Goal: Task Accomplishment & Management: Complete application form

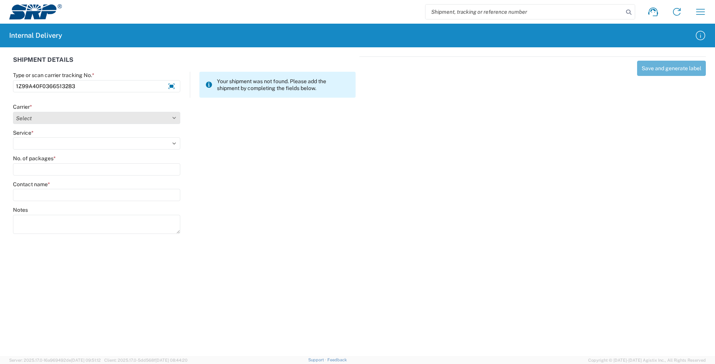
type input "1Z99A40F0366513283"
click at [175, 118] on select "Select Amazon Logistics ATI Trucking BC Dimerco Logistics Empire Southwest FedE…" at bounding box center [96, 118] width 167 height 12
select select "12"
click at [13, 112] on select "Select Amazon Logistics ATI Trucking BC Dimerco Logistics Empire Southwest FedE…" at bounding box center [96, 118] width 167 height 12
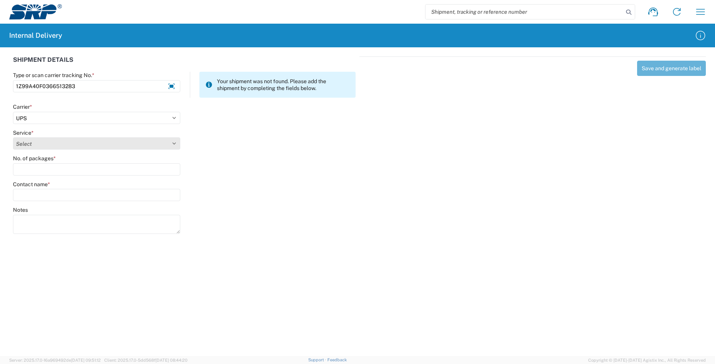
click at [173, 142] on select "Select 2nd Day Air 2nd Day Air A.M. 3 Day Select Basic BOUND PRINTED MATTER, UP…" at bounding box center [96, 143] width 167 height 12
select select "43"
click at [13, 137] on select "Select 2nd Day Air 2nd Day Air A.M. 3 Day Select Basic BOUND PRINTED MATTER, UP…" at bounding box center [96, 143] width 167 height 12
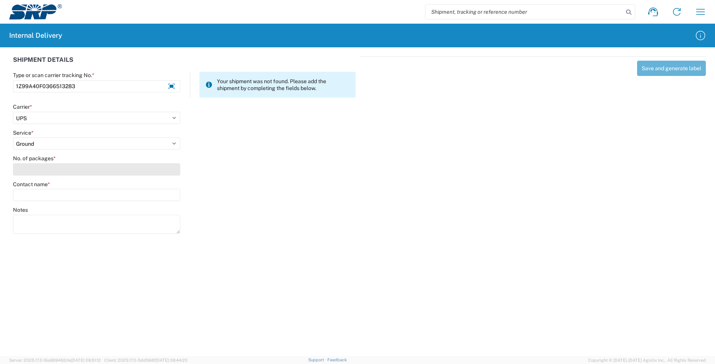
click at [76, 171] on input "No. of packages *" at bounding box center [96, 169] width 167 height 12
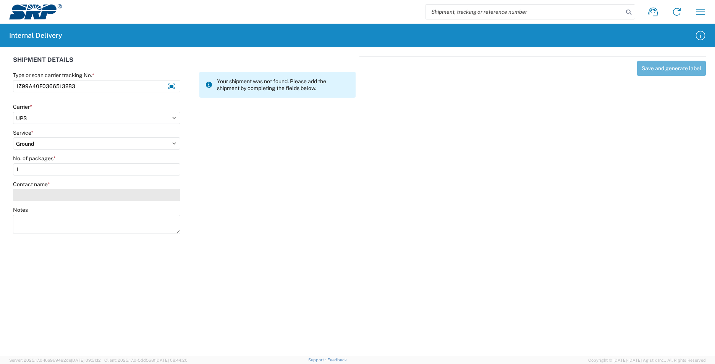
type input "1"
click at [91, 195] on input "Contact name *" at bounding box center [96, 195] width 167 height 12
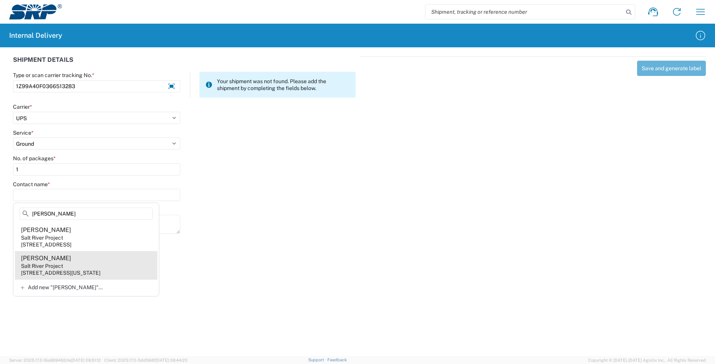
type input "[PERSON_NAME]"
click at [81, 267] on agx-address-suggestion-item "[PERSON_NAME] Salt River Project [STREET_ADDRESS][US_STATE]" at bounding box center [86, 265] width 142 height 28
type input "[PERSON_NAME]"
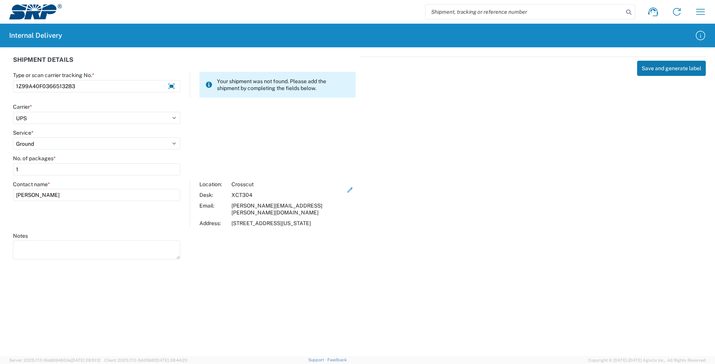
click at [657, 71] on button "Save and generate label" at bounding box center [671, 68] width 69 height 15
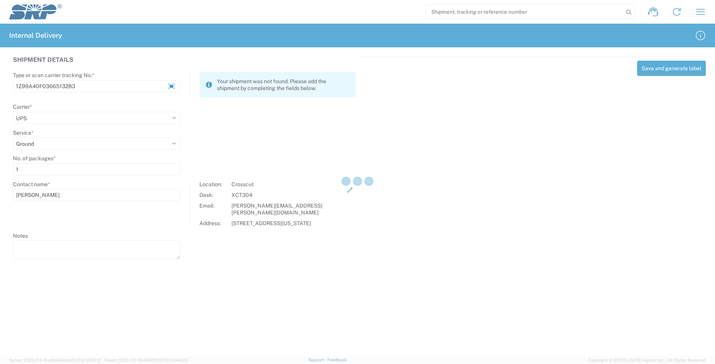
select select
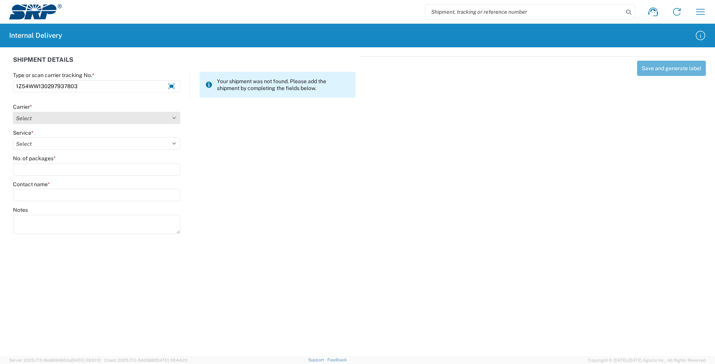
type input "1Z54WW130297937803"
click at [177, 119] on select "Select Amazon Logistics ATI Trucking BC Dimerco Logistics Empire Southwest FedE…" at bounding box center [96, 118] width 167 height 12
select select "12"
click at [13, 112] on select "Select Amazon Logistics ATI Trucking BC Dimerco Logistics Empire Southwest FedE…" at bounding box center [96, 118] width 167 height 12
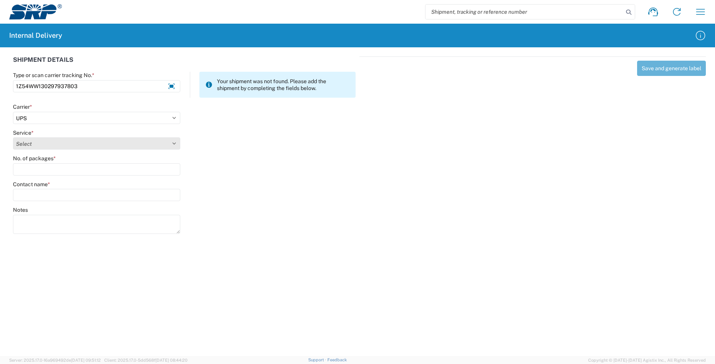
click at [173, 142] on select "Select 2nd Day Air 2nd Day Air A.M. 3 Day Select Basic BOUND PRINTED MATTER, UP…" at bounding box center [96, 143] width 167 height 12
select select "42"
click at [13, 137] on select "Select 2nd Day Air 2nd Day Air A.M. 3 Day Select Basic BOUND PRINTED MATTER, UP…" at bounding box center [96, 143] width 167 height 12
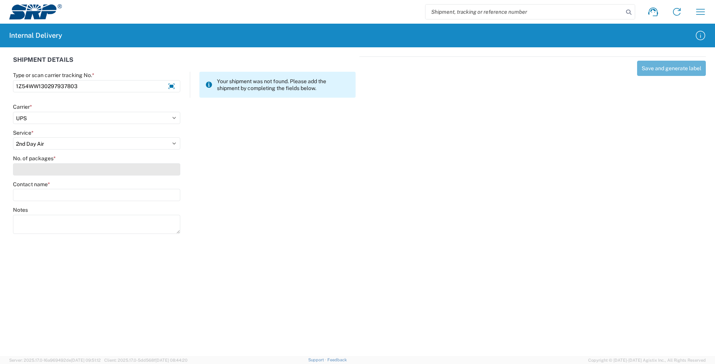
click at [63, 173] on input "No. of packages *" at bounding box center [96, 169] width 167 height 12
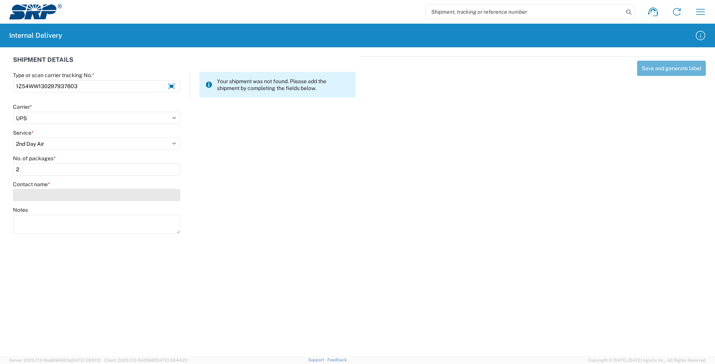
type input "2"
click at [66, 192] on input "Contact name *" at bounding box center [96, 195] width 167 height 12
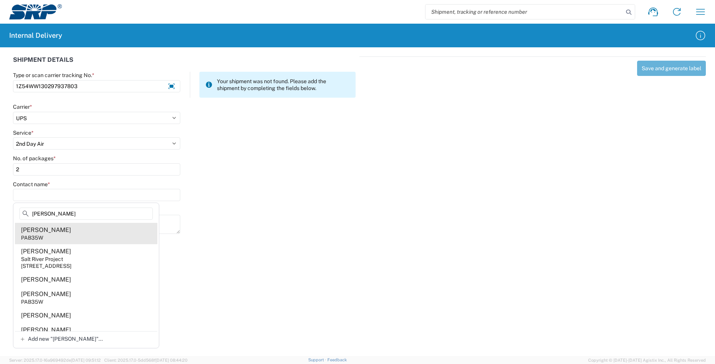
type input "[PERSON_NAME]"
click at [85, 233] on agx-address-suggestion-item "[PERSON_NAME] PAB35W" at bounding box center [86, 233] width 142 height 21
type input "[PERSON_NAME]"
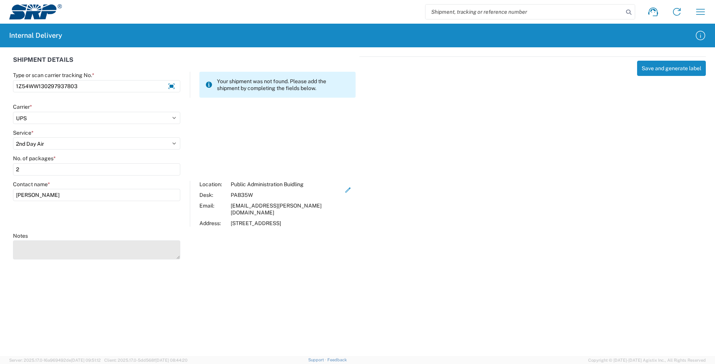
click at [89, 241] on textarea "Notes" at bounding box center [96, 250] width 167 height 19
type textarea "1Z8W167E0291581998"
click at [668, 65] on button "Save and generate label" at bounding box center [671, 68] width 69 height 15
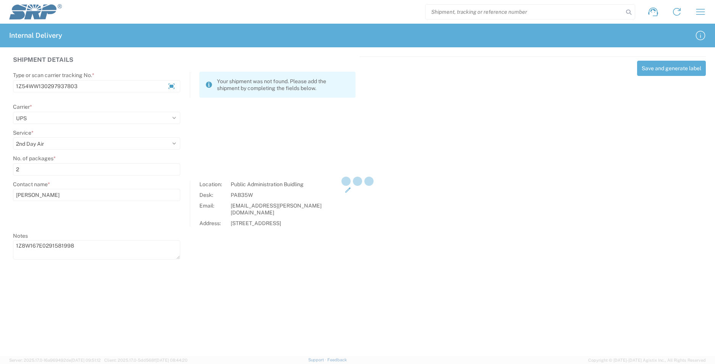
select select
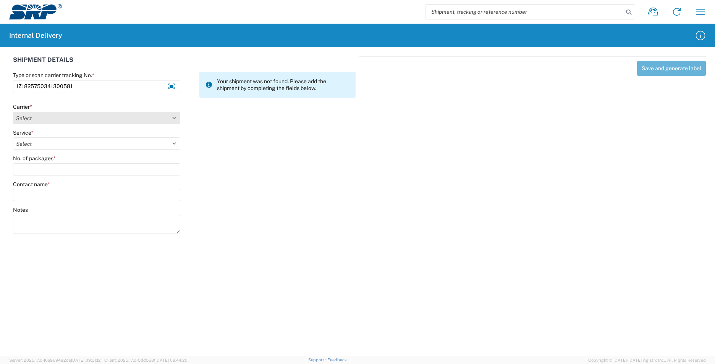
type input "1Z1825750341300581"
click at [173, 118] on select "Select Amazon Logistics ATI Trucking BC Dimerco Logistics Empire Southwest FedE…" at bounding box center [96, 118] width 167 height 12
select select "12"
click at [13, 112] on select "Select Amazon Logistics ATI Trucking BC Dimerco Logistics Empire Southwest FedE…" at bounding box center [96, 118] width 167 height 12
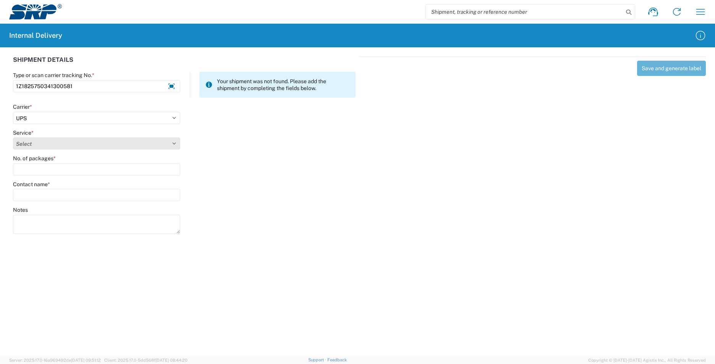
click at [174, 145] on select "Select 2nd Day Air 2nd Day Air A.M. 3 Day Select Basic BOUND PRINTED MATTER, UP…" at bounding box center [96, 143] width 167 height 12
select select "43"
click at [13, 137] on select "Select 2nd Day Air 2nd Day Air A.M. 3 Day Select Basic BOUND PRINTED MATTER, UP…" at bounding box center [96, 143] width 167 height 12
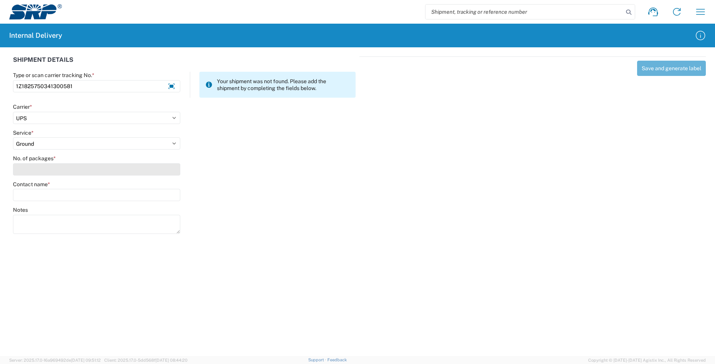
click at [58, 174] on input "No. of packages *" at bounding box center [96, 169] width 167 height 12
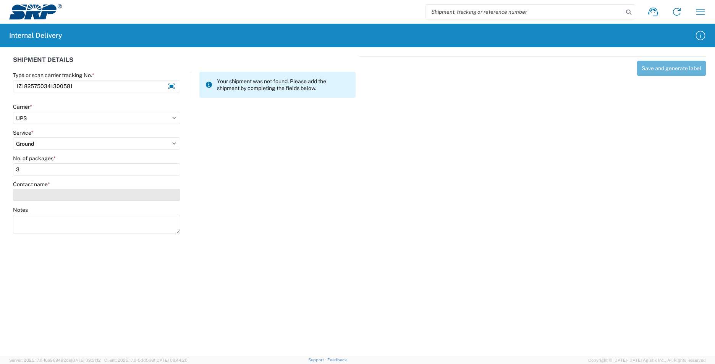
type input "3"
click at [65, 196] on input "Contact name *" at bounding box center [96, 195] width 167 height 12
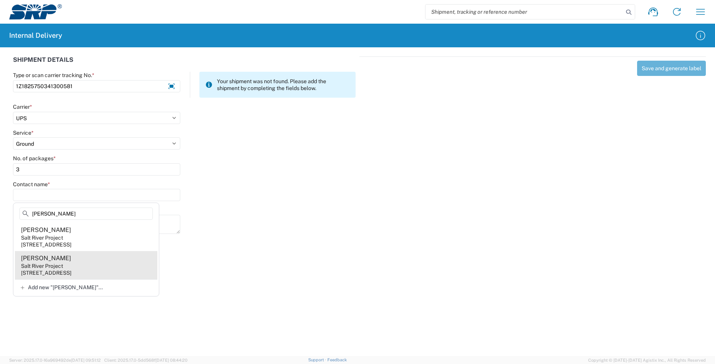
type input "[PERSON_NAME]"
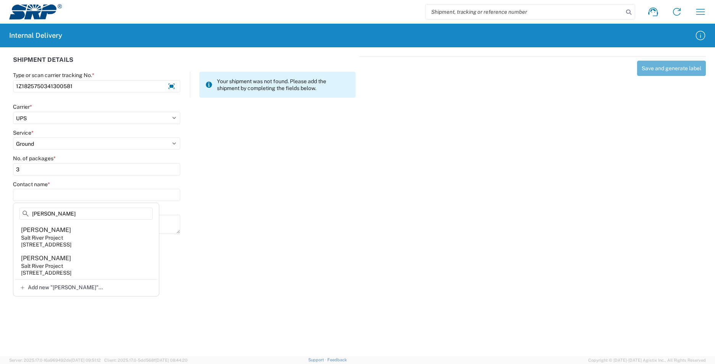
click at [88, 268] on agx-address-suggestion-item "[PERSON_NAME] Salt River Project [STREET_ADDRESS]" at bounding box center [86, 265] width 142 height 28
type input "[PERSON_NAME]"
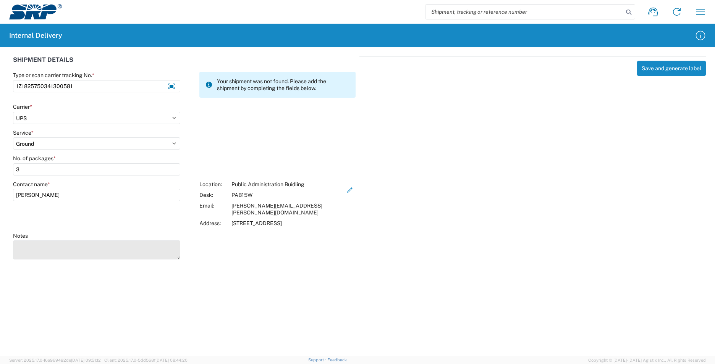
click at [70, 241] on textarea "Notes" at bounding box center [96, 250] width 167 height 19
type textarea "1Z1825750341300198 1Z1825750341300572"
click at [690, 68] on button "Save and generate label" at bounding box center [671, 68] width 69 height 15
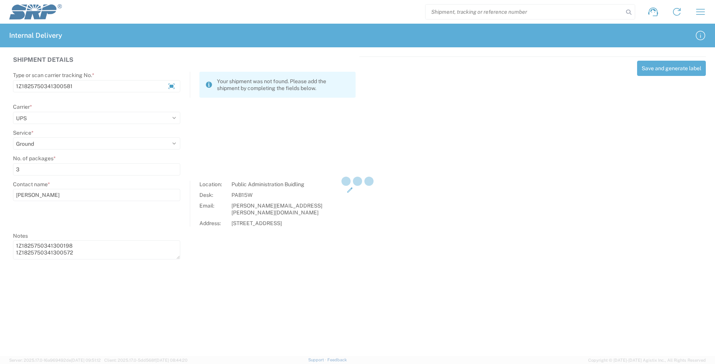
select select
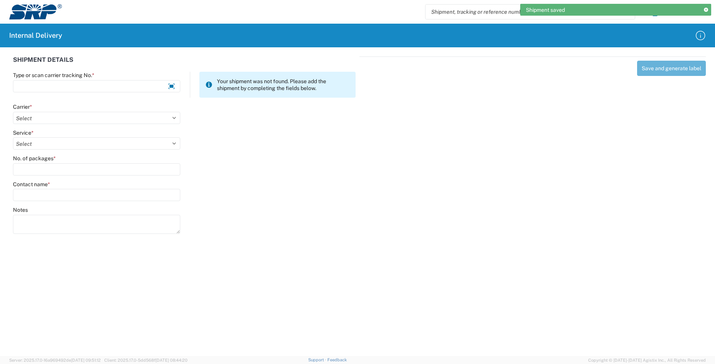
scroll to position [0, 0]
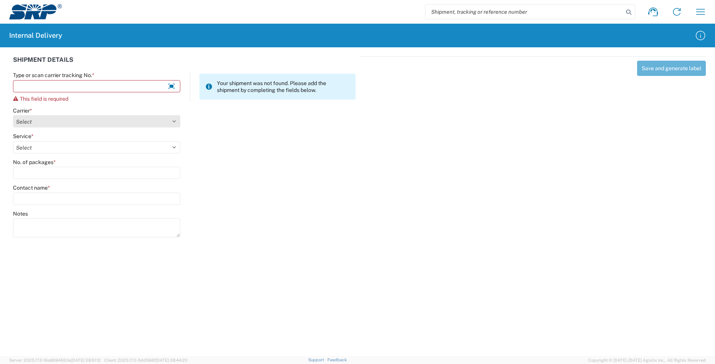
click at [97, 120] on select "Select Amazon Logistics ATI Trucking BC Dimerco Logistics Empire Southwest FedE…" at bounding box center [96, 121] width 167 height 12
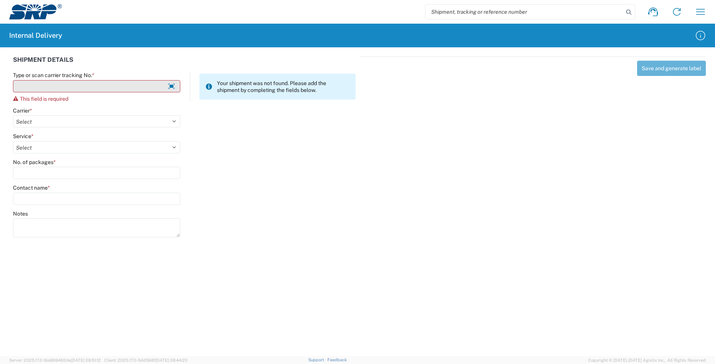
click at [109, 87] on input "Type or scan carrier tracking No. *" at bounding box center [96, 86] width 167 height 12
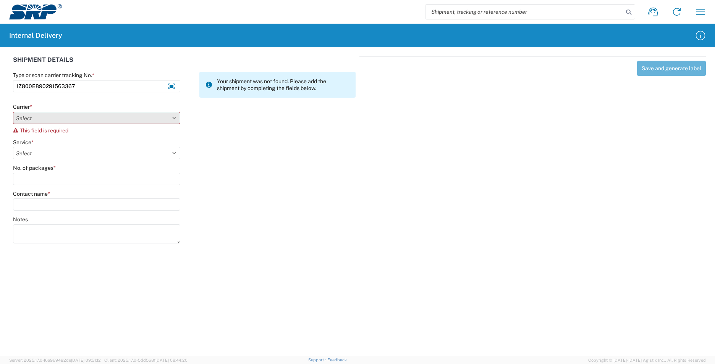
type input "1Z800E890291563367"
click at [179, 116] on select "Select Amazon Logistics ATI Trucking BC Dimerco Logistics Empire Southwest FedE…" at bounding box center [96, 118] width 167 height 12
select select "12"
click at [13, 112] on select "Select Amazon Logistics ATI Trucking BC Dimerco Logistics Empire Southwest FedE…" at bounding box center [96, 118] width 167 height 12
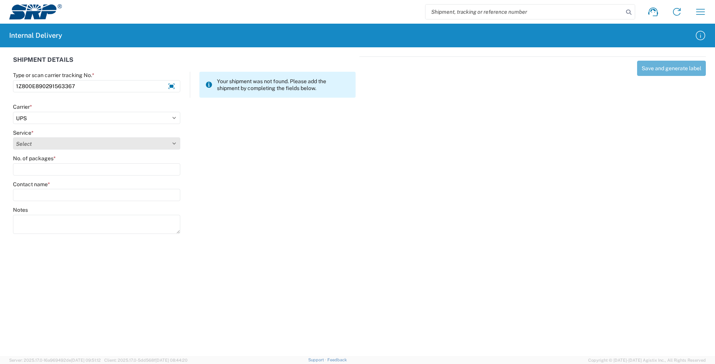
click at [173, 144] on select "Select 2nd Day Air 2nd Day Air A.M. 3 Day Select Basic BOUND PRINTED MATTER, UP…" at bounding box center [96, 143] width 167 height 12
select select "42"
click at [13, 137] on select "Select 2nd Day Air 2nd Day Air A.M. 3 Day Select Basic BOUND PRINTED MATTER, UP…" at bounding box center [96, 143] width 167 height 12
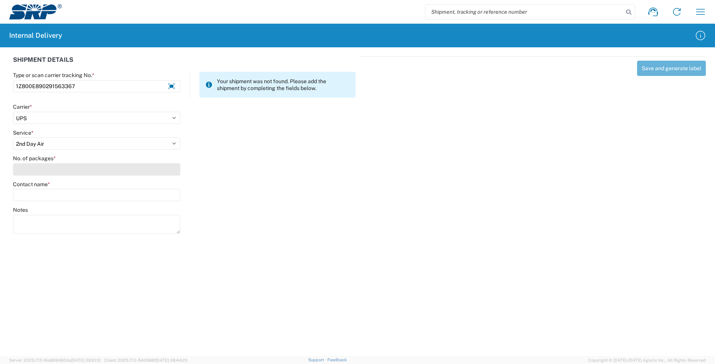
click at [73, 167] on input "No. of packages *" at bounding box center [96, 169] width 167 height 12
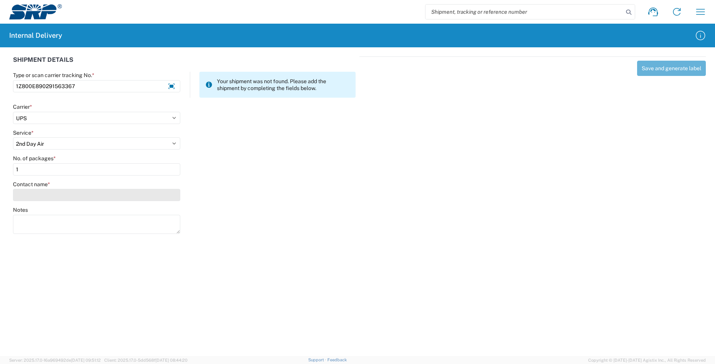
type input "1"
click at [70, 190] on input "Contact name *" at bounding box center [96, 195] width 167 height 12
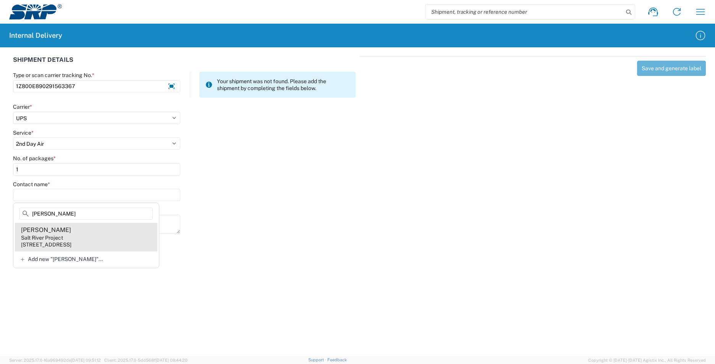
type input "[PERSON_NAME]"
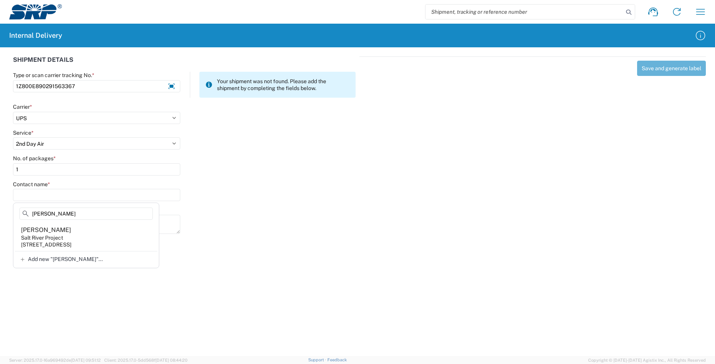
drag, startPoint x: 92, startPoint y: 236, endPoint x: 117, endPoint y: 233, distance: 24.7
click at [93, 236] on agx-address-suggestion-item "[PERSON_NAME] Salt River Project [STREET_ADDRESS]" at bounding box center [86, 237] width 142 height 28
type input "[PERSON_NAME]"
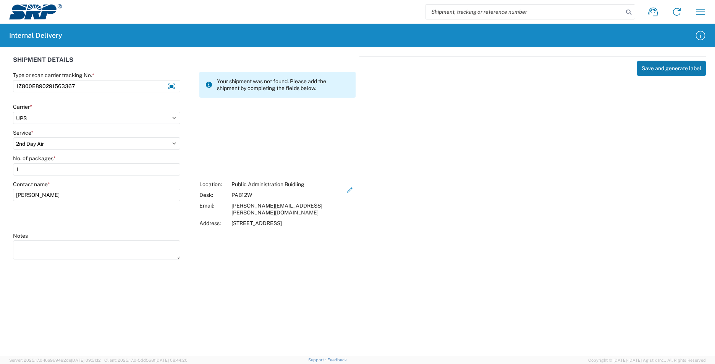
click at [656, 64] on button "Save and generate label" at bounding box center [671, 68] width 69 height 15
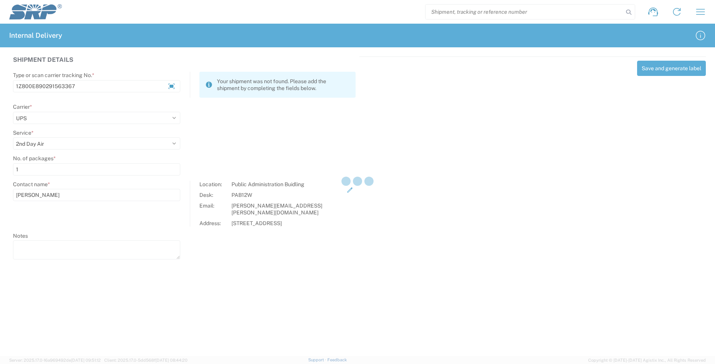
select select
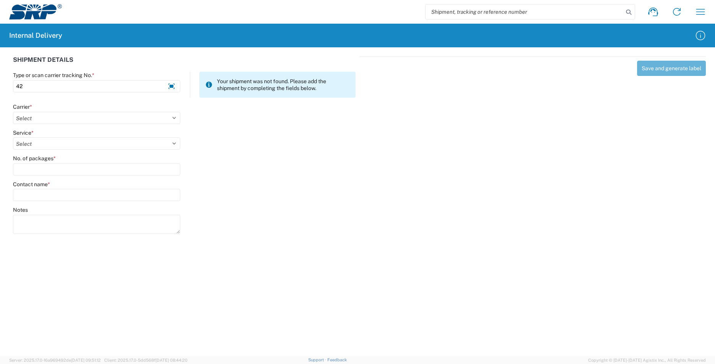
type input "4"
type input "1ZV57K050305942734"
click at [176, 117] on select "Select Amazon Logistics ATI Trucking BC Dimerco Logistics Empire Southwest FedE…" at bounding box center [96, 118] width 167 height 12
select select "12"
click at [13, 112] on select "Select Amazon Logistics ATI Trucking BC Dimerco Logistics Empire Southwest FedE…" at bounding box center [96, 118] width 167 height 12
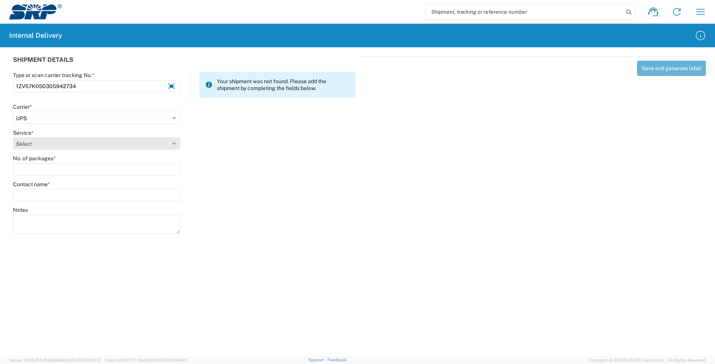
click at [174, 142] on select "Select 2nd Day Air 2nd Day Air A.M. 3 Day Select Basic BOUND PRINTED MATTER, UP…" at bounding box center [96, 143] width 167 height 12
select select "43"
click at [13, 137] on select "Select 2nd Day Air 2nd Day Air A.M. 3 Day Select Basic BOUND PRINTED MATTER, UP…" at bounding box center [96, 143] width 167 height 12
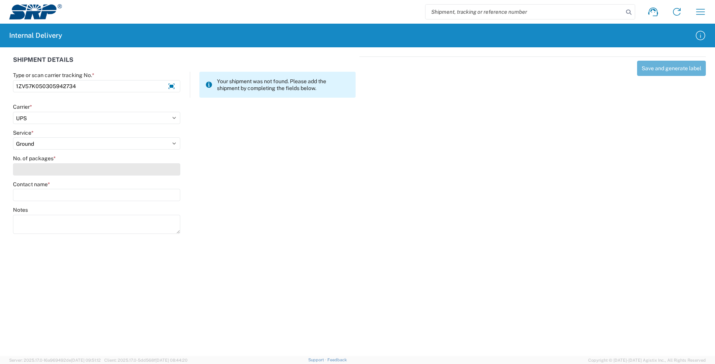
click at [162, 171] on input "No. of packages *" at bounding box center [96, 169] width 167 height 12
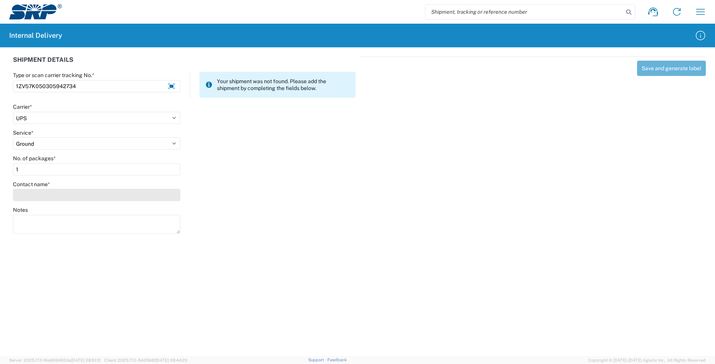
type input "1"
click at [116, 196] on input "Contact name *" at bounding box center [96, 195] width 167 height 12
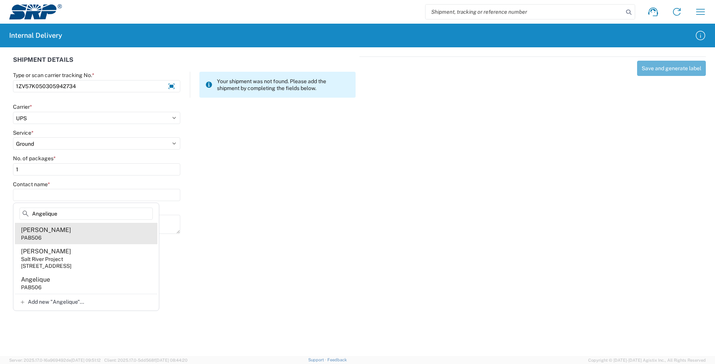
type input "Angelique"
click at [91, 236] on agx-address-suggestion-item "[PERSON_NAME] PAB506" at bounding box center [86, 233] width 142 height 21
type input "[PERSON_NAME]"
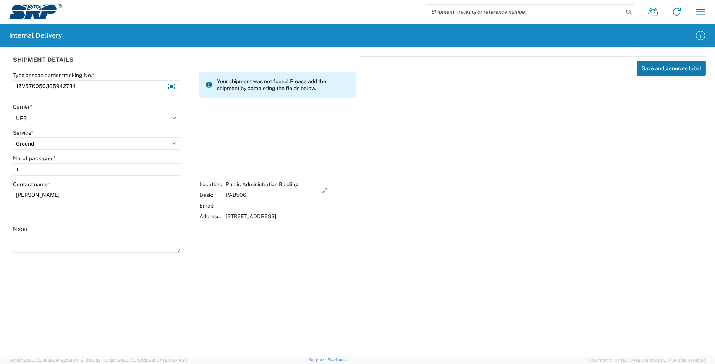
click at [674, 65] on button "Save and generate label" at bounding box center [671, 68] width 69 height 15
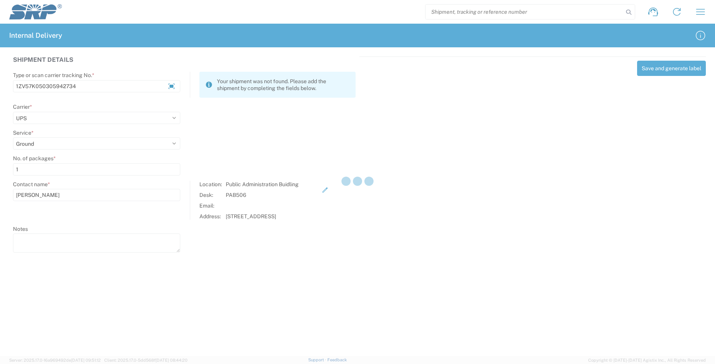
select select
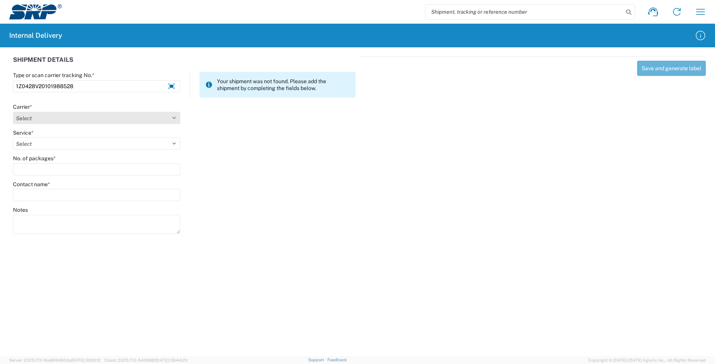
type input "1Z0428V20101988528"
drag, startPoint x: 172, startPoint y: 118, endPoint x: 169, endPoint y: 121, distance: 4.4
click at [172, 119] on select "Select Amazon Logistics ATI Trucking BC Dimerco Logistics Empire Southwest FedE…" at bounding box center [96, 118] width 167 height 12
select select "12"
click at [13, 112] on select "Select Amazon Logistics ATI Trucking BC Dimerco Logistics Empire Southwest FedE…" at bounding box center [96, 118] width 167 height 12
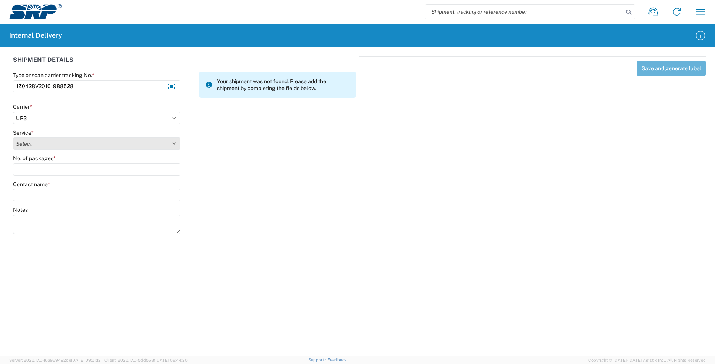
click at [176, 147] on select "Select 2nd Day Air 2nd Day Air A.M. 3 Day Select Basic BOUND PRINTED MATTER, UP…" at bounding box center [96, 143] width 167 height 12
select select "41"
click at [13, 137] on select "Select 2nd Day Air 2nd Day Air A.M. 3 Day Select Basic BOUND PRINTED MATTER, UP…" at bounding box center [96, 143] width 167 height 12
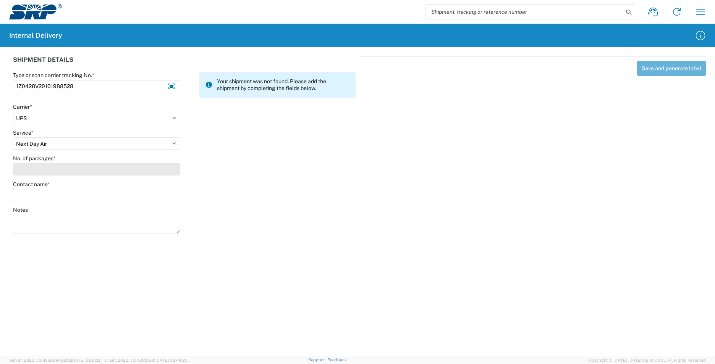
click at [60, 171] on input "No. of packages *" at bounding box center [96, 169] width 167 height 12
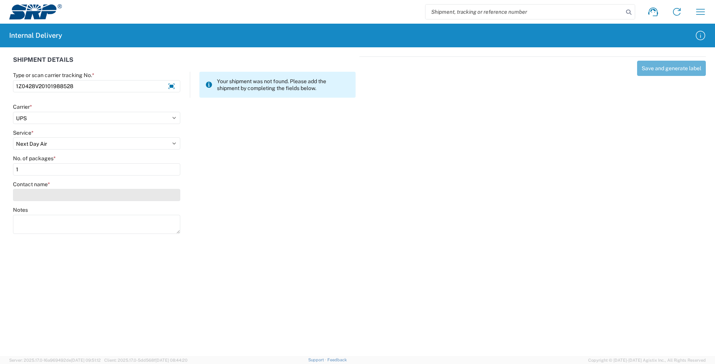
type input "1"
click at [52, 195] on input "Contact name *" at bounding box center [96, 195] width 167 height 12
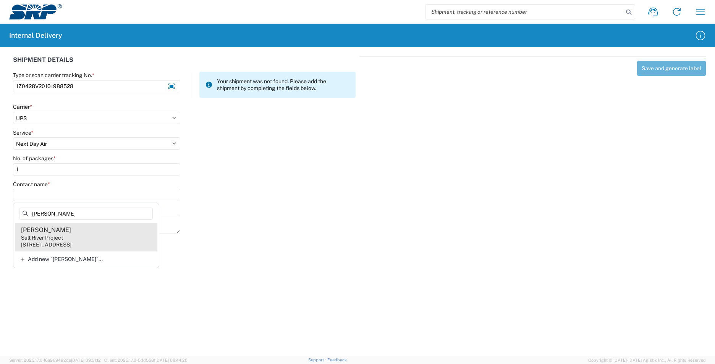
type input "[PERSON_NAME]"
click at [86, 238] on agx-address-suggestion-item "[PERSON_NAME] Salt River Project [STREET_ADDRESS]" at bounding box center [86, 237] width 142 height 28
type input "[PERSON_NAME]"
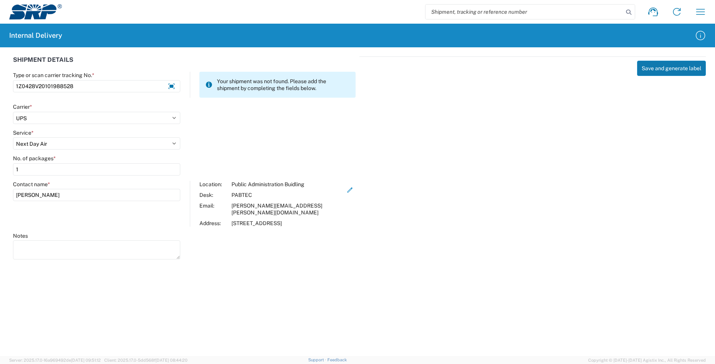
click at [667, 67] on button "Save and generate label" at bounding box center [671, 68] width 69 height 15
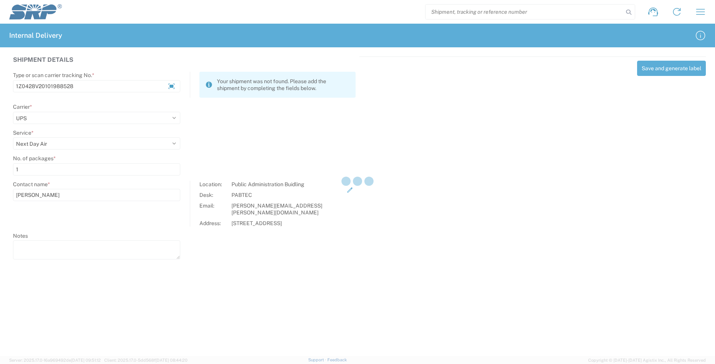
select select
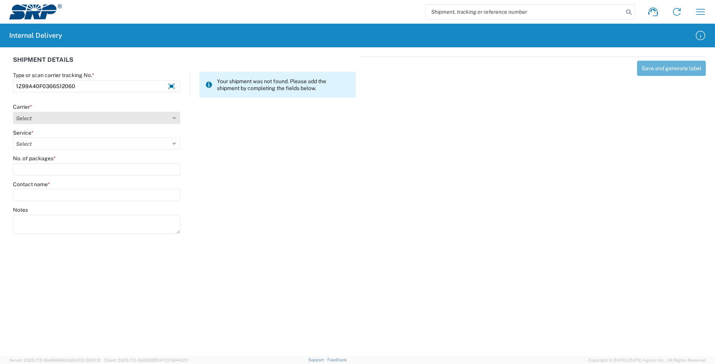
type input "1Z99A40F0366512060"
click at [174, 120] on select "Select Amazon Logistics ATI Trucking BC Dimerco Logistics Empire Southwest FedE…" at bounding box center [96, 118] width 167 height 12
select select "12"
click at [13, 112] on select "Select Amazon Logistics ATI Trucking BC Dimerco Logistics Empire Southwest FedE…" at bounding box center [96, 118] width 167 height 12
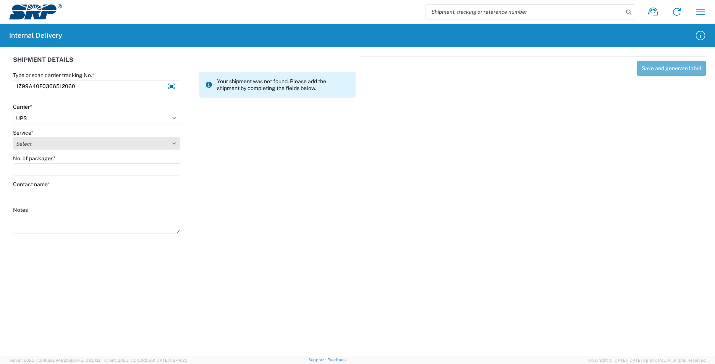
click at [174, 143] on select "Select 2nd Day Air 2nd Day Air A.M. 3 Day Select Basic BOUND PRINTED MATTER, UP…" at bounding box center [96, 143] width 167 height 12
select select "43"
click at [13, 137] on select "Select 2nd Day Air 2nd Day Air A.M. 3 Day Select Basic BOUND PRINTED MATTER, UP…" at bounding box center [96, 143] width 167 height 12
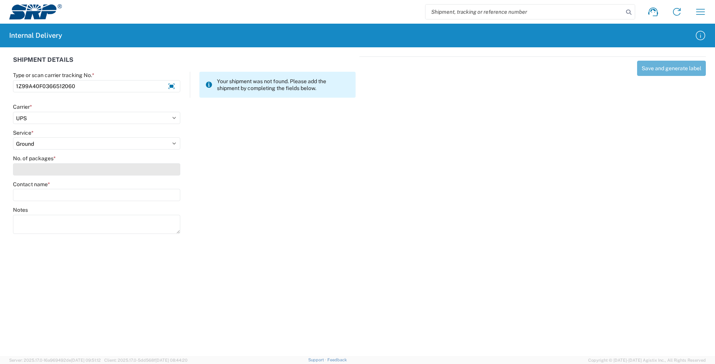
click at [75, 170] on input "No. of packages *" at bounding box center [96, 169] width 167 height 12
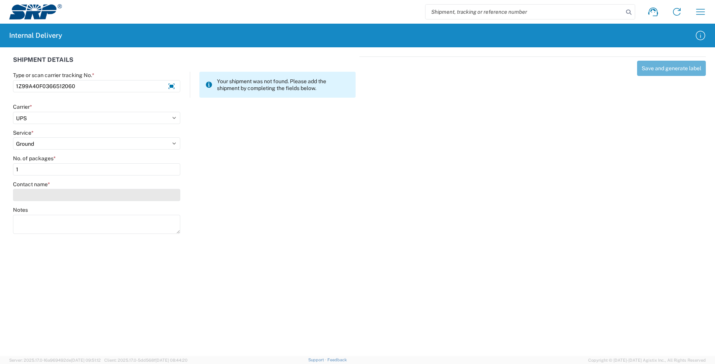
type input "1"
click at [77, 195] on input "Contact name *" at bounding box center [96, 195] width 167 height 12
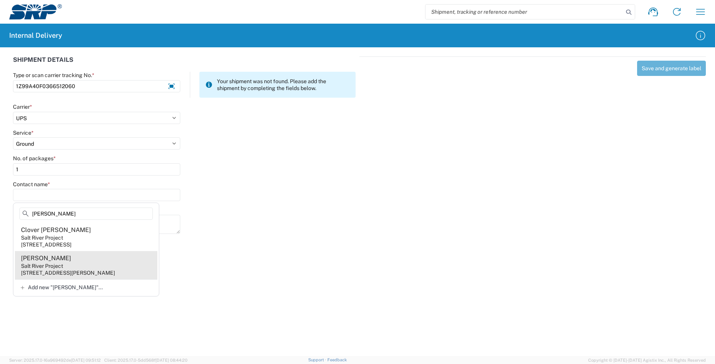
type input "[PERSON_NAME]"
click at [79, 268] on agx-address-suggestion-item "[PERSON_NAME] Salt River Project [STREET_ADDRESS][PERSON_NAME]" at bounding box center [86, 265] width 142 height 28
type input "[PERSON_NAME]"
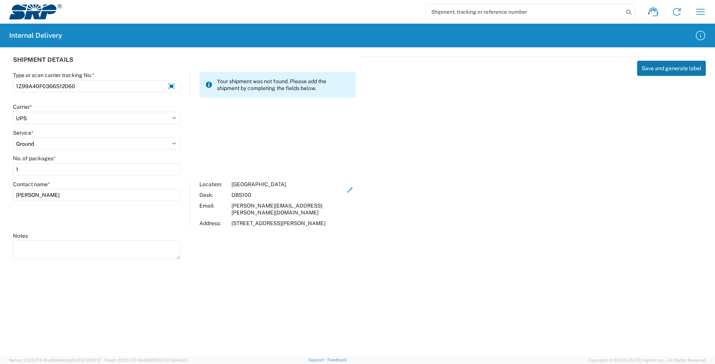
click at [655, 66] on button "Save and generate label" at bounding box center [671, 68] width 69 height 15
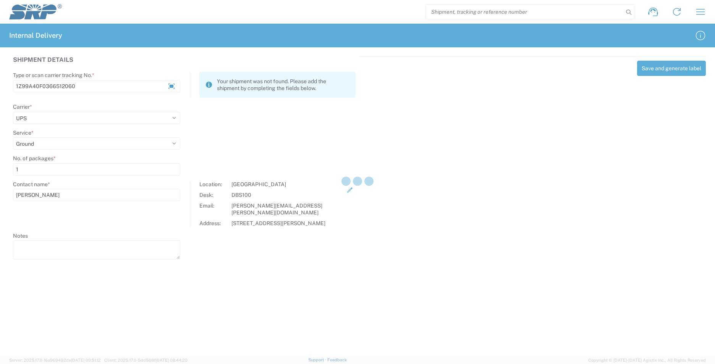
select select
